Goal: Find specific fact

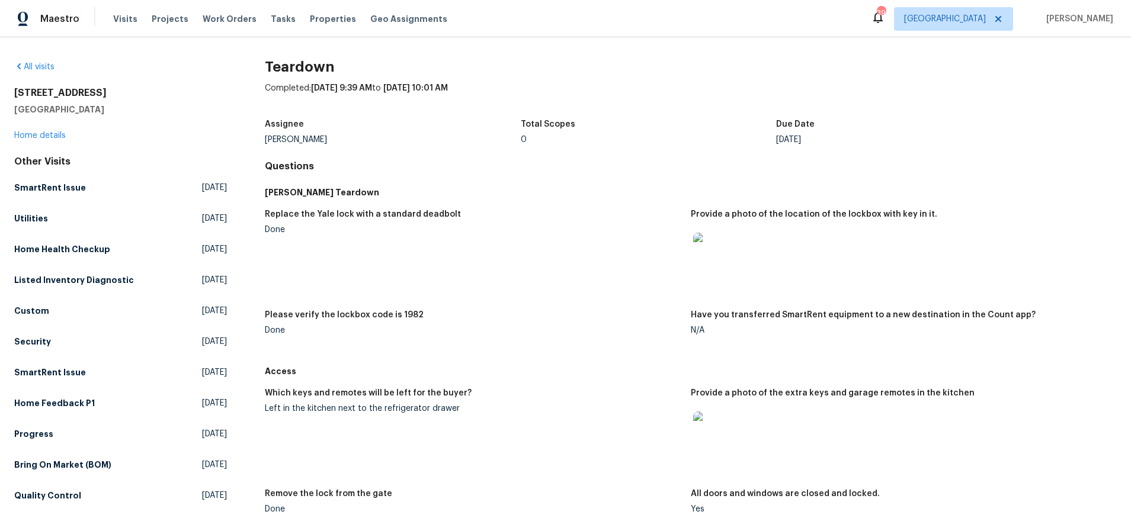
scroll to position [216, 0]
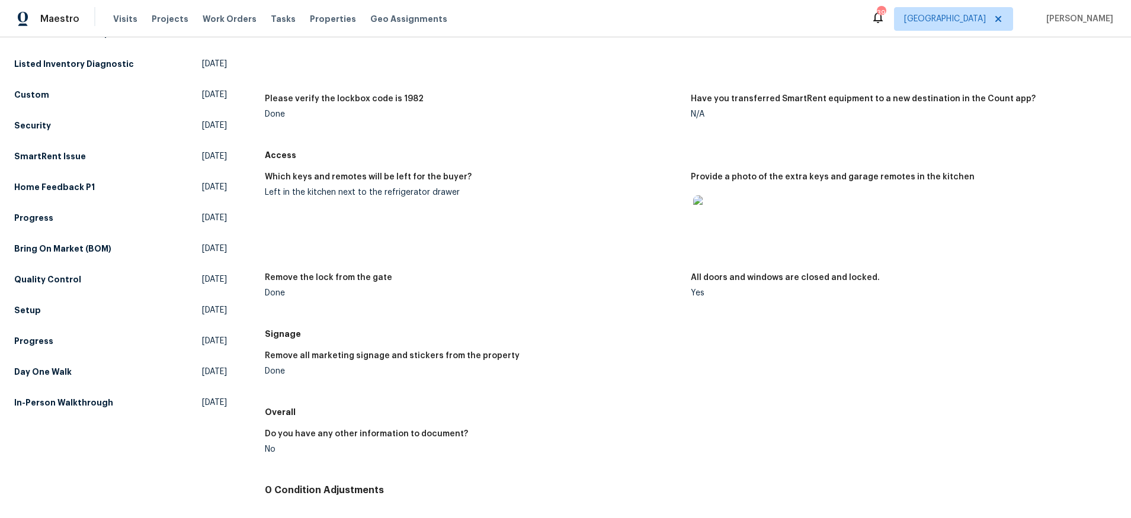
click at [702, 224] on img at bounding box center [712, 214] width 38 height 38
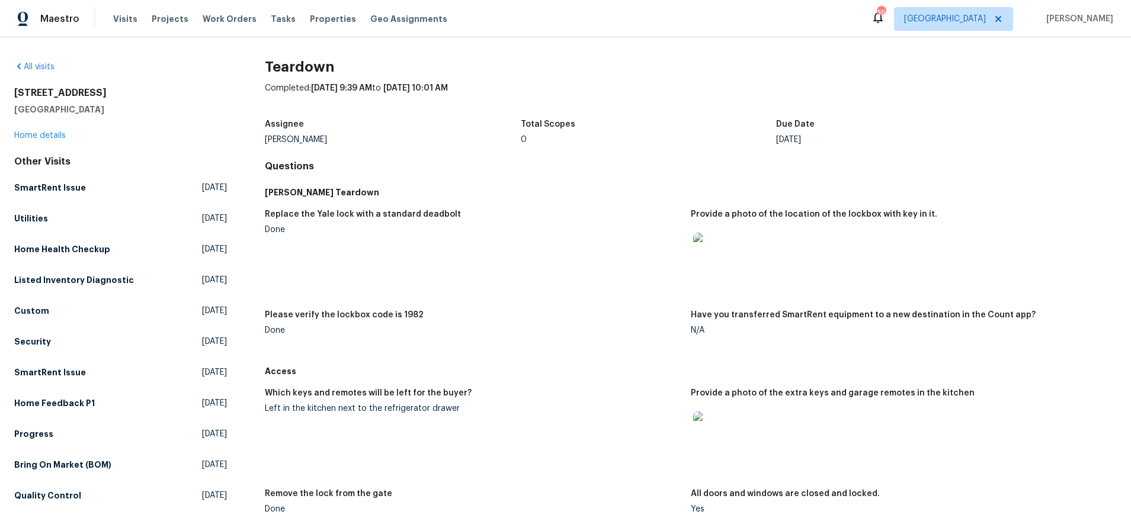
scroll to position [230, 0]
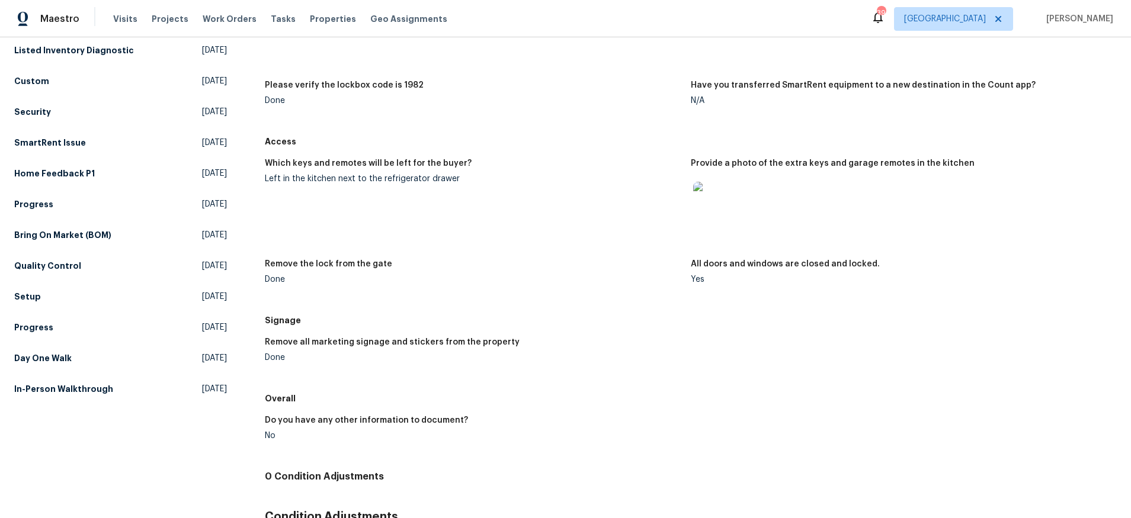
drag, startPoint x: 320, startPoint y: 190, endPoint x: 265, endPoint y: 185, distance: 55.3
click at [319, 190] on figure "Which keys and remotes will be left for the buyer? Left in the kitchen next to …" at bounding box center [478, 202] width 426 height 86
drag, startPoint x: 261, startPoint y: 178, endPoint x: 454, endPoint y: 184, distance: 192.6
click at [454, 184] on div "All visits 2809 Silverspring Rd Carrollton, TX 75006 Home details Other Visits …" at bounding box center [565, 209] width 1102 height 757
copy div "Left in the kitchen next to the refrigerator drawer"
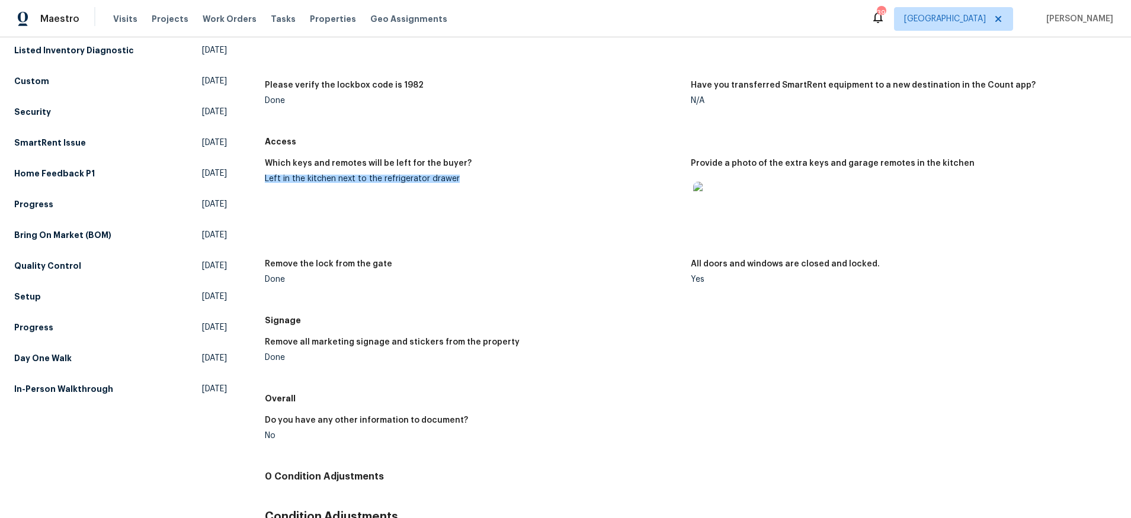
copy div "Left in the kitchen next to the refrigerator drawer"
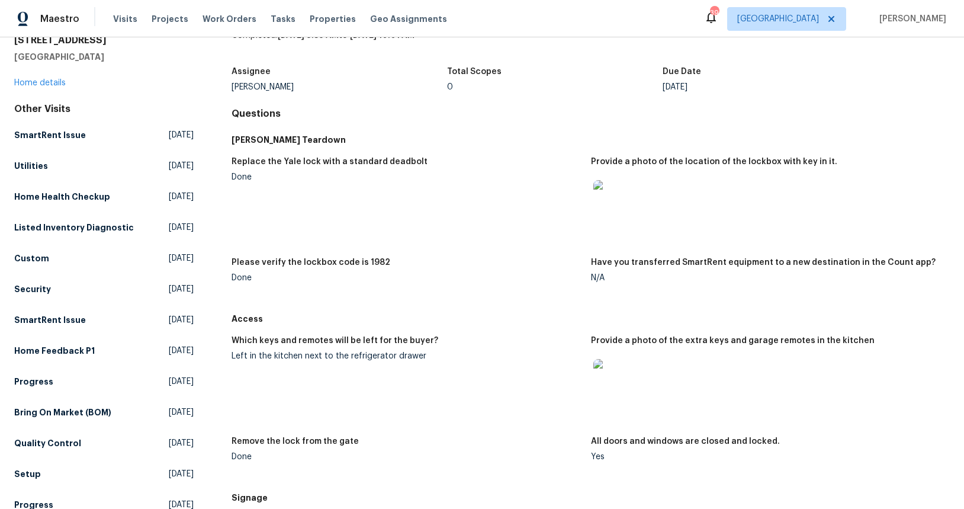
scroll to position [104, 0]
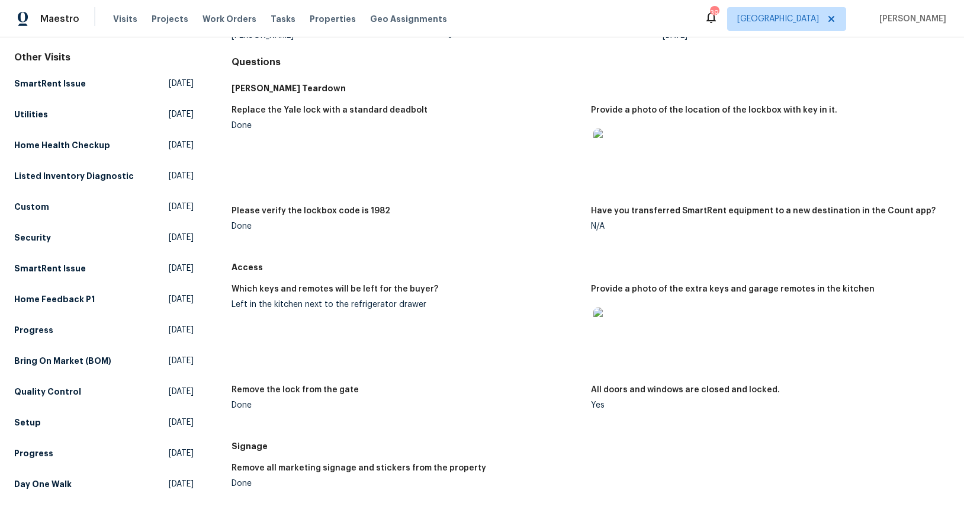
click at [615, 327] on img at bounding box center [612, 326] width 38 height 38
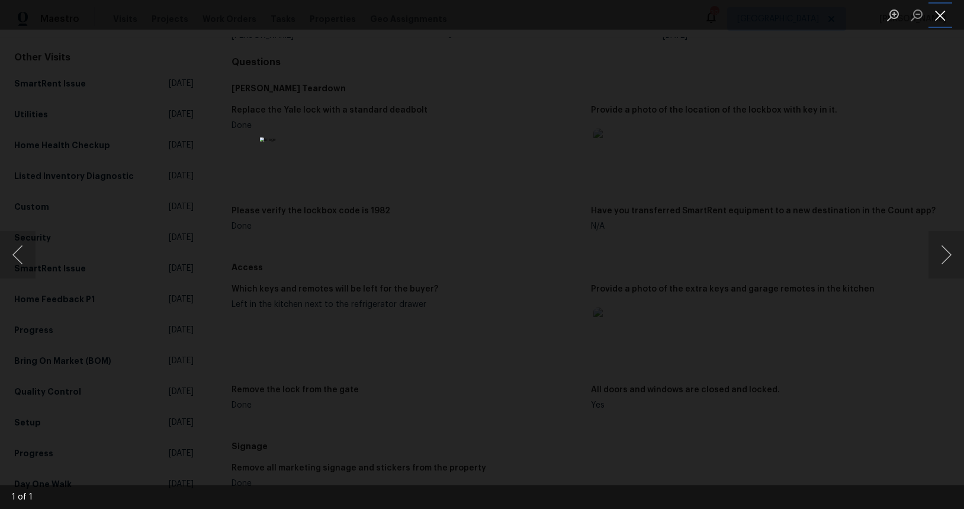
click at [940, 18] on button "Close lightbox" at bounding box center [941, 15] width 24 height 21
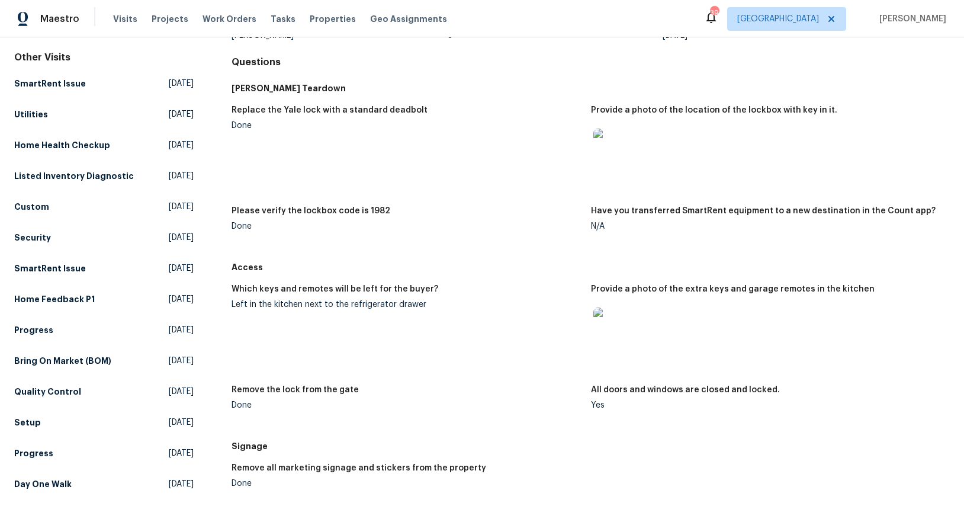
click at [604, 156] on img at bounding box center [612, 148] width 38 height 38
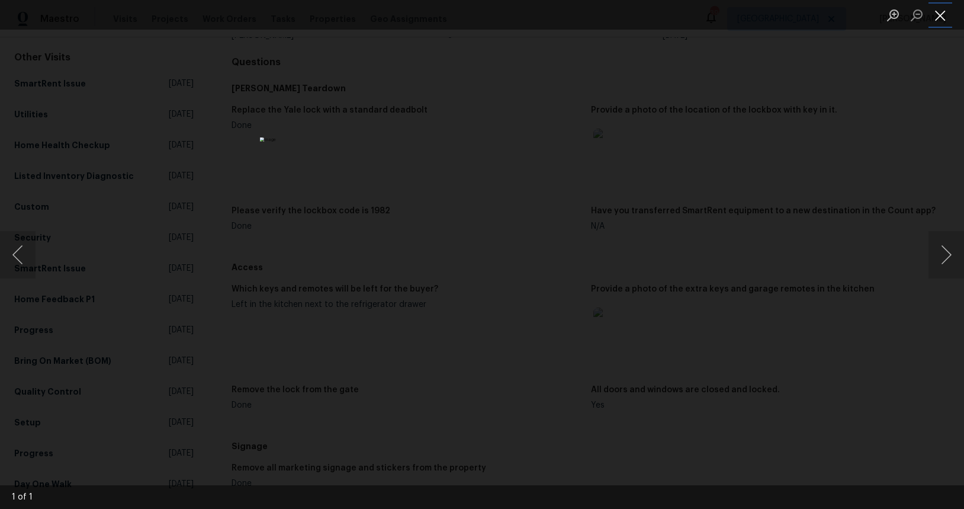
click at [943, 16] on button "Close lightbox" at bounding box center [941, 15] width 24 height 21
